Goal: Information Seeking & Learning: Check status

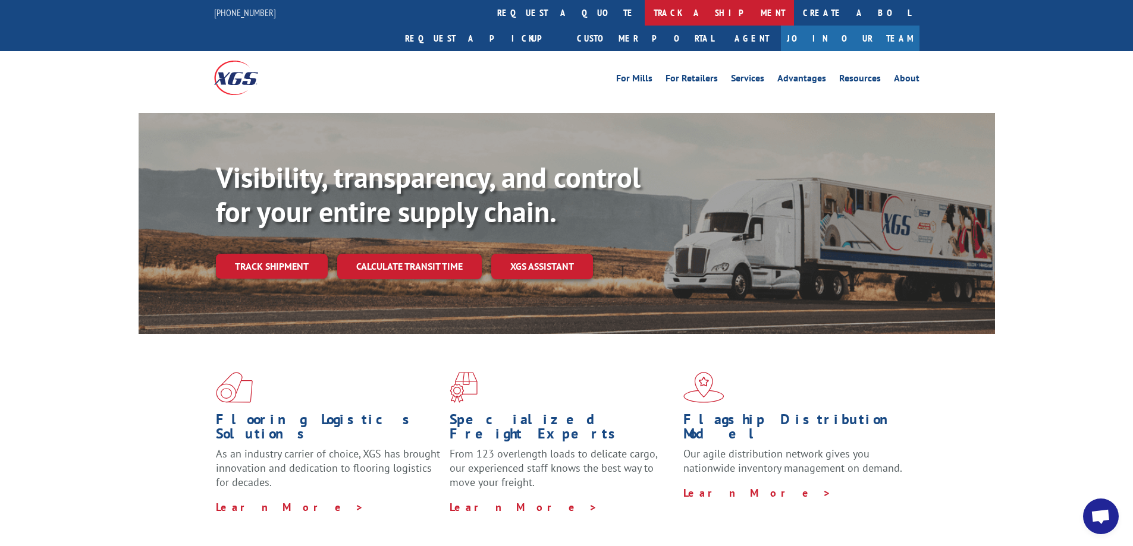
click at [645, 17] on link "track a shipment" at bounding box center [719, 13] width 149 height 26
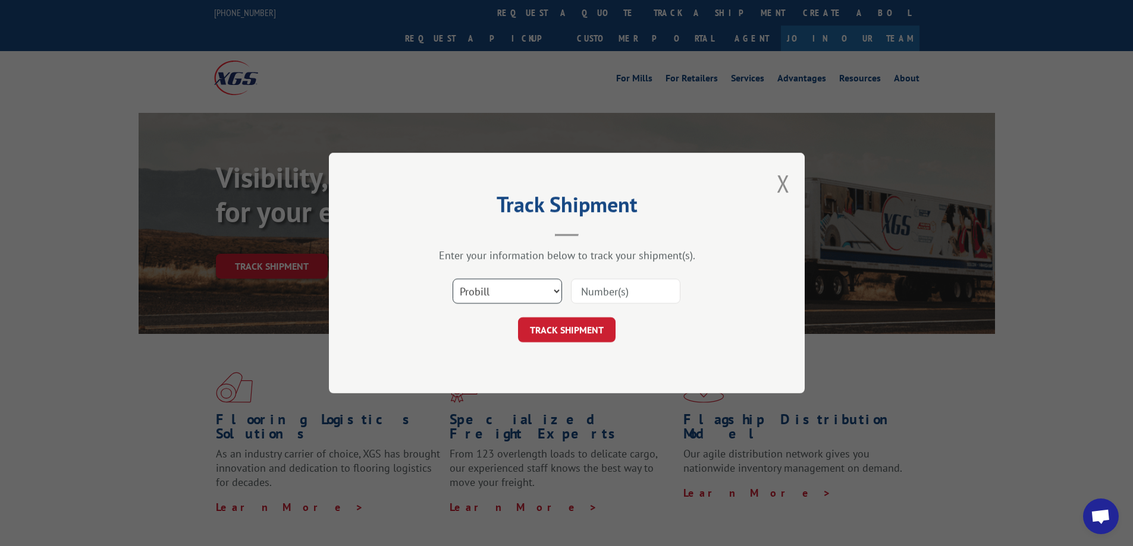
click at [548, 293] on select "Select category... Probill BOL PO" at bounding box center [506, 291] width 109 height 25
click at [452, 279] on select "Select category... Probill BOL PO" at bounding box center [506, 291] width 109 height 25
click at [522, 359] on div "Track Shipment Enter your information below to track your shipment(s). Select c…" at bounding box center [567, 273] width 476 height 241
click at [502, 298] on select "Select category... Probill BOL PO" at bounding box center [506, 291] width 109 height 25
select select "po"
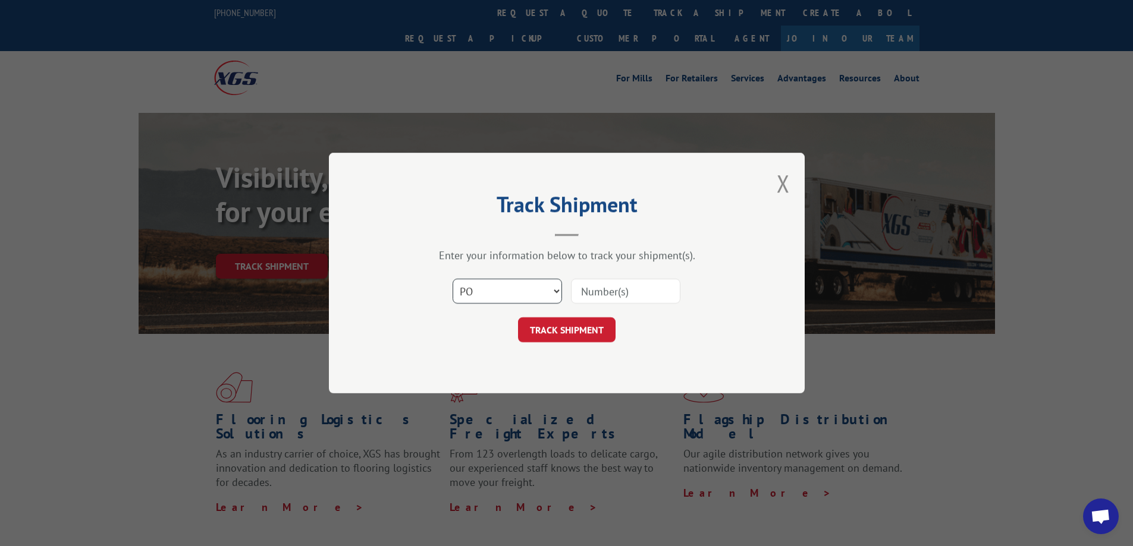
click at [452, 279] on select "Select category... Probill BOL PO" at bounding box center [506, 291] width 109 height 25
paste input "38549526"
type input "38549526"
click at [578, 323] on button "TRACK SHIPMENT" at bounding box center [567, 330] width 98 height 25
click at [578, 323] on div "Track Shipment Enter your information below to track your shipment(s). Select c…" at bounding box center [567, 273] width 476 height 241
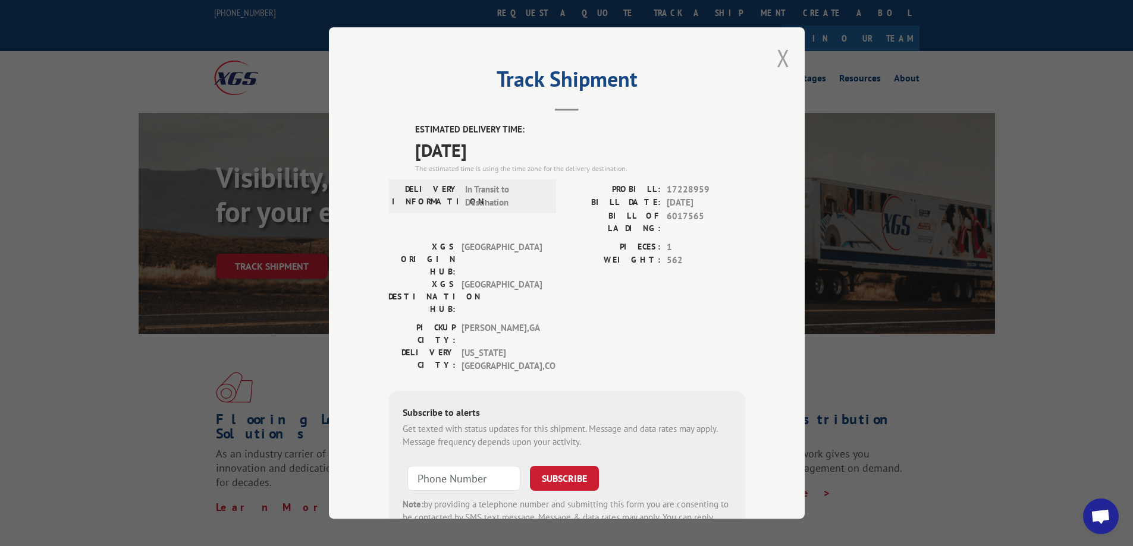
click at [783, 64] on button "Close modal" at bounding box center [783, 58] width 13 height 32
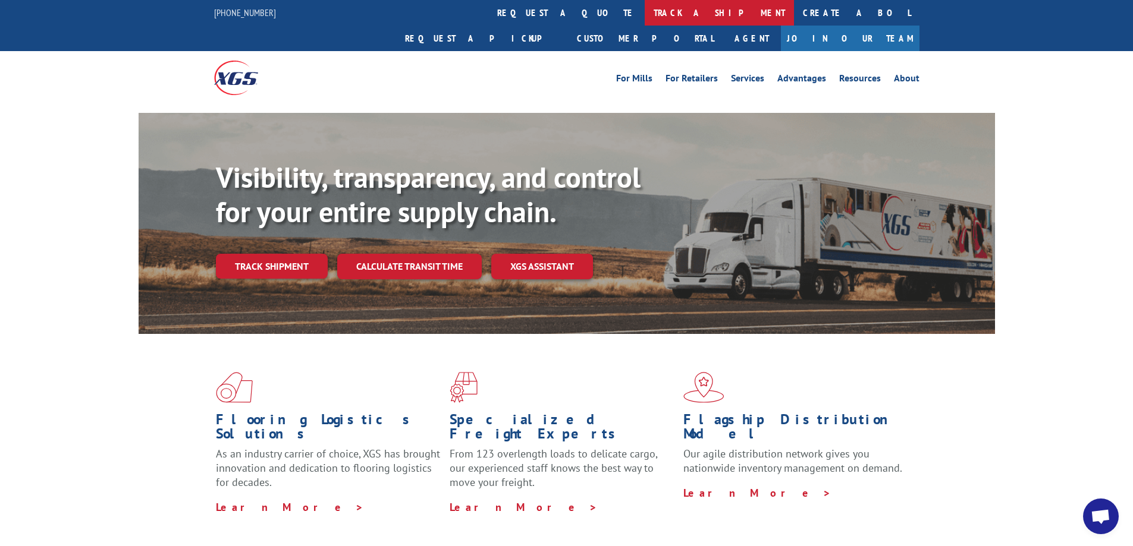
click at [645, 13] on link "track a shipment" at bounding box center [719, 13] width 149 height 26
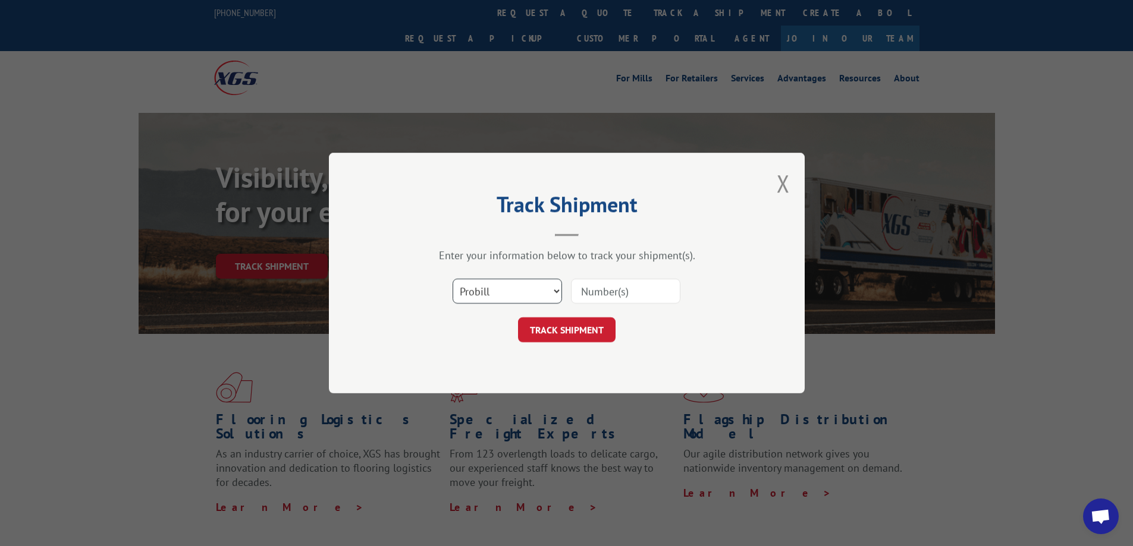
drag, startPoint x: 516, startPoint y: 298, endPoint x: 476, endPoint y: 282, distance: 43.0
click at [476, 281] on select "Select category... Probill BOL PO" at bounding box center [506, 291] width 109 height 25
select select "po"
click at [452, 279] on select "Select category... Probill BOL PO" at bounding box center [506, 291] width 109 height 25
paste input "38549526"
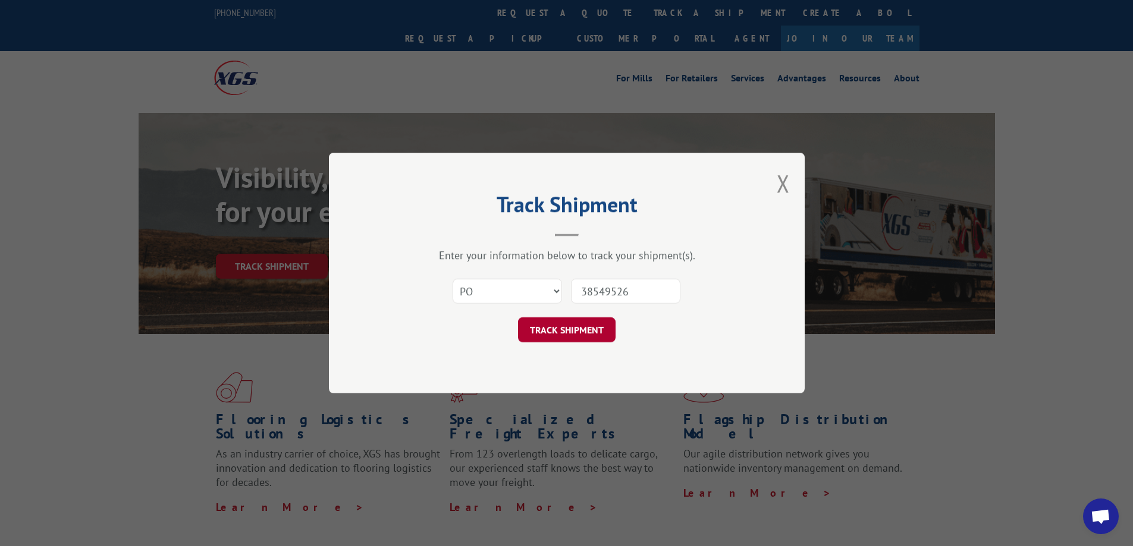
type input "38549526"
click at [557, 333] on button "TRACK SHIPMENT" at bounding box center [567, 330] width 98 height 25
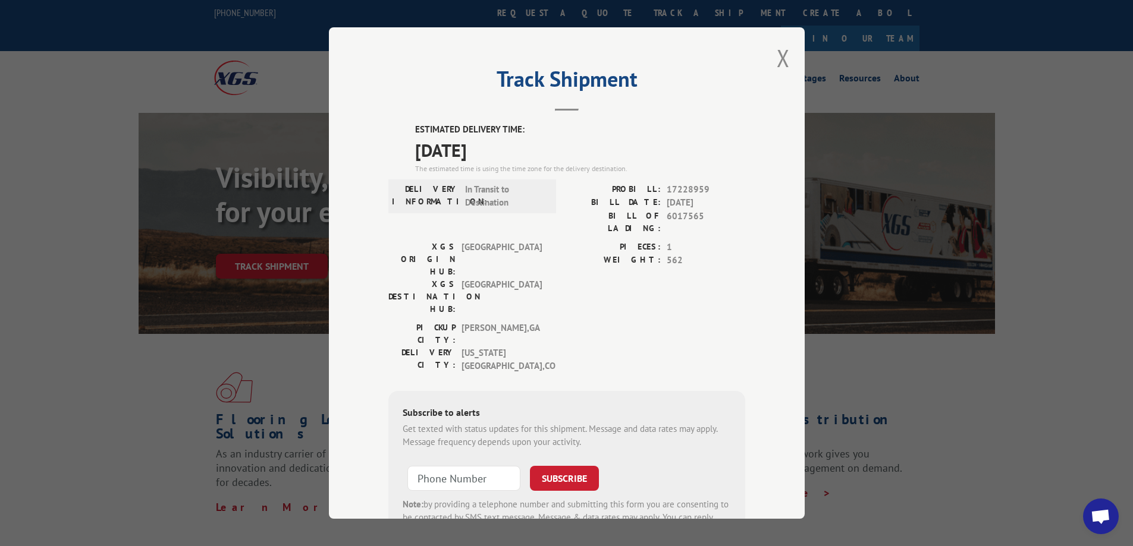
click at [791, 52] on div "Track Shipment ESTIMATED DELIVERY TIME: [DATE] The estimated time is using the …" at bounding box center [567, 273] width 476 height 492
click at [778, 60] on button "Close modal" at bounding box center [783, 58] width 13 height 32
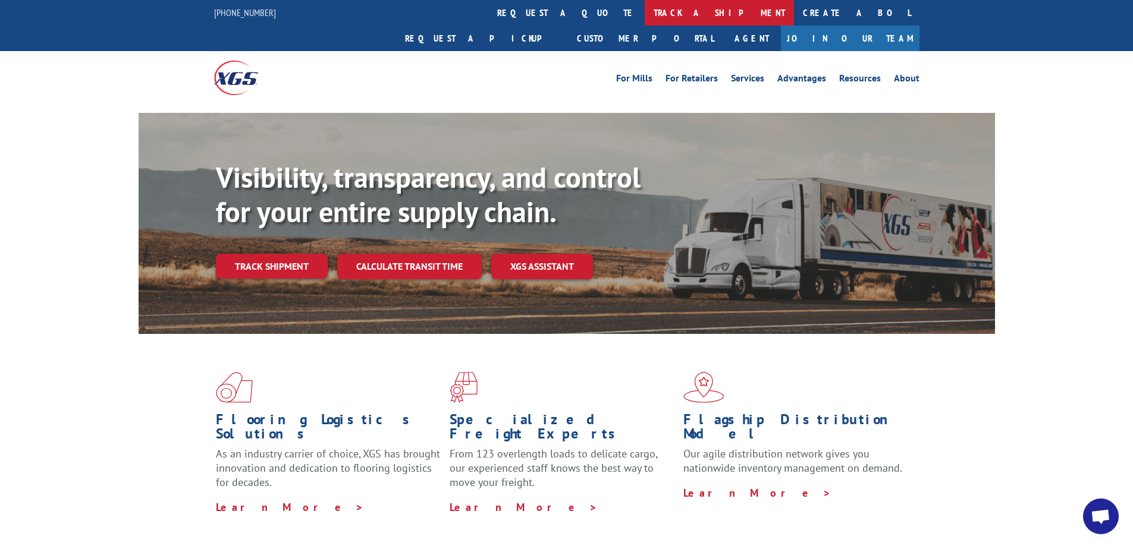
click at [645, 17] on link "track a shipment" at bounding box center [719, 13] width 149 height 26
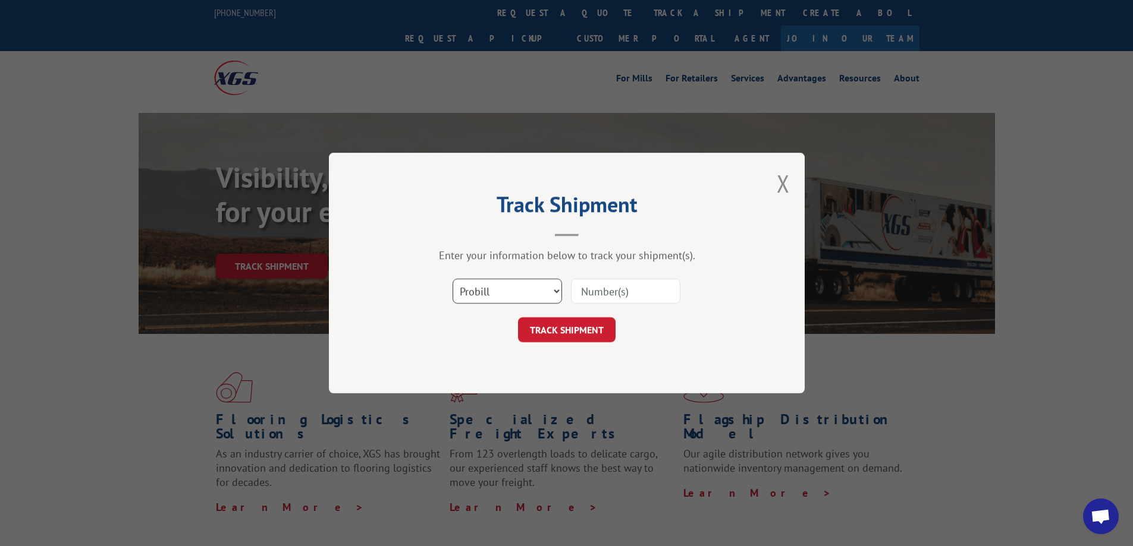
click at [495, 300] on select "Select category... Probill BOL PO" at bounding box center [506, 291] width 109 height 25
select select "po"
click at [452, 279] on select "Select category... Probill BOL PO" at bounding box center [506, 291] width 109 height 25
click at [582, 294] on input at bounding box center [625, 291] width 109 height 25
paste input "31506713"
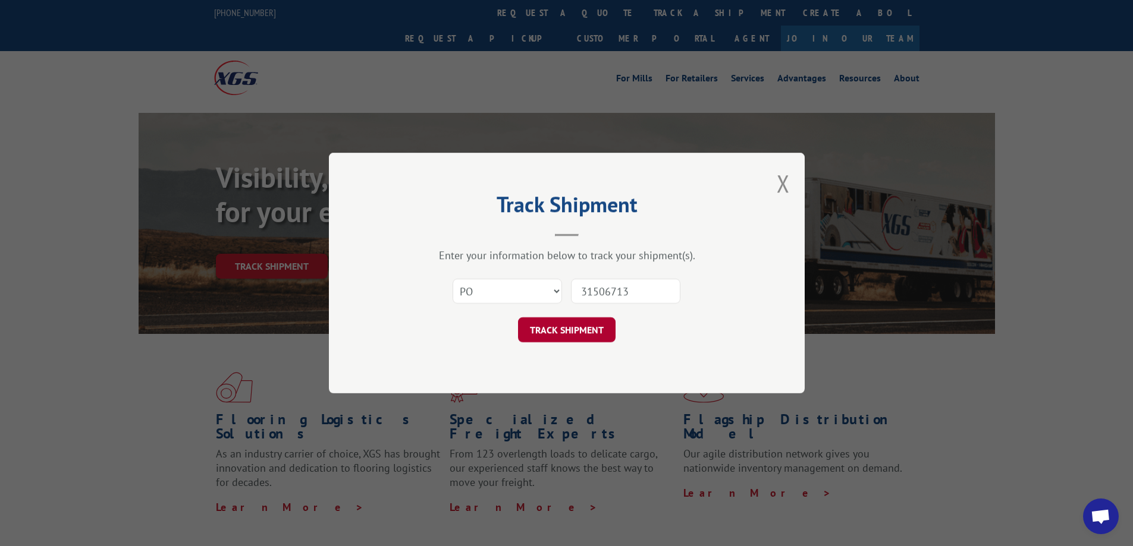
type input "31506713"
click at [564, 337] on button "TRACK SHIPMENT" at bounding box center [567, 330] width 98 height 25
